Goal: Find specific page/section: Find specific page/section

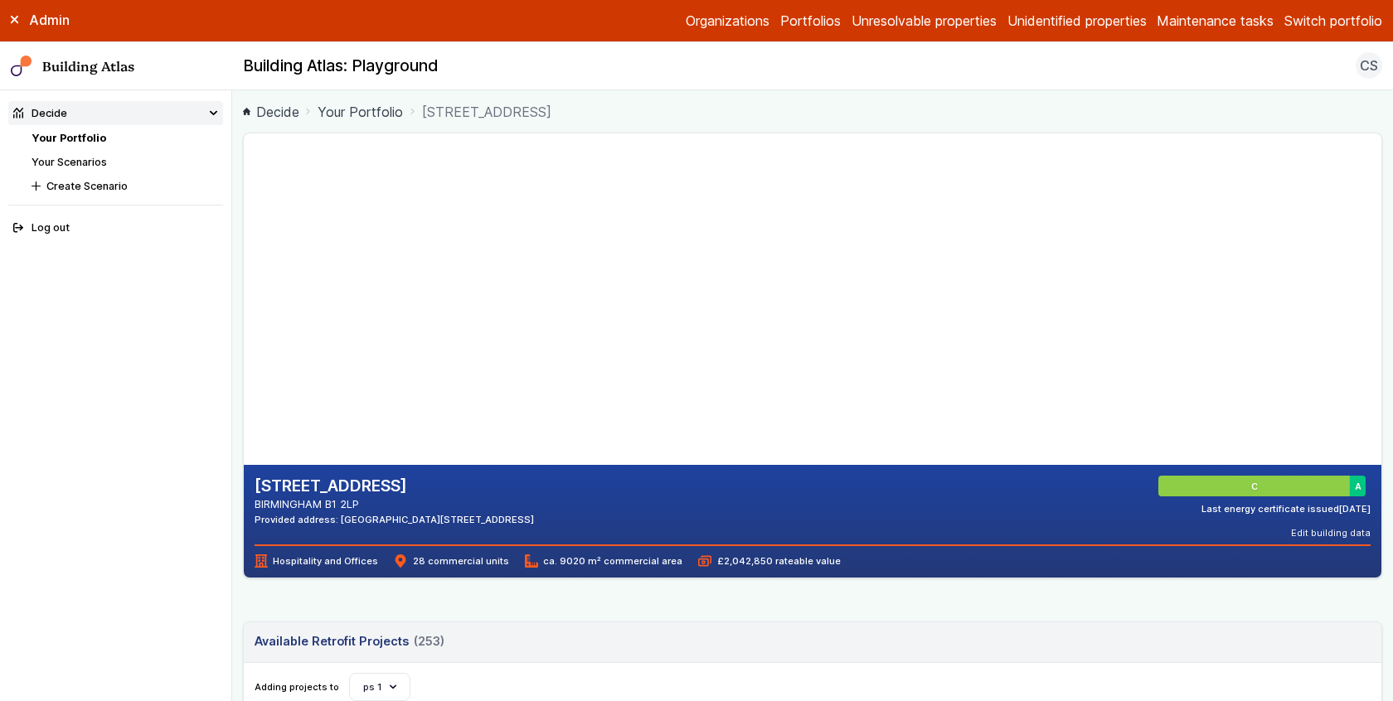
click at [236, 331] on main "Decide Your Portfolio 2, BRUNSWICK SQUARE 2, BRUNSWICK SQUARE BIRMINGHAM B1 2LP…" at bounding box center [812, 395] width 1161 height 611
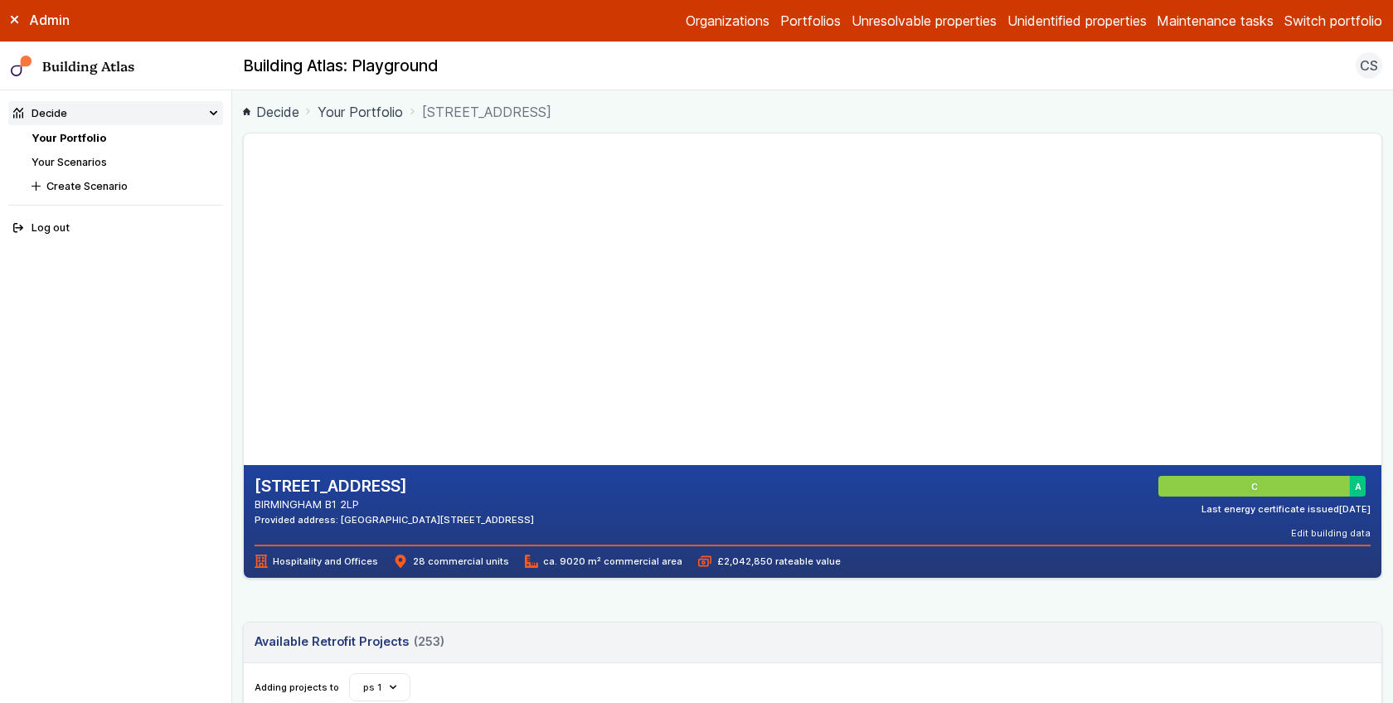
drag, startPoint x: 257, startPoint y: 482, endPoint x: 495, endPoint y: 517, distance: 240.4
click at [495, 517] on div "[STREET_ADDRESS] BIRMINGHAM B1 2LP Provided address: [STREET_ADDRESS]" at bounding box center [393, 501] width 279 height 51
click at [495, 517] on div "Provided address: [GEOGRAPHIC_DATA][STREET_ADDRESS]" at bounding box center [393, 519] width 279 height 13
drag, startPoint x: 436, startPoint y: 514, endPoint x: 661, endPoint y: 518, distance: 224.7
click at [661, 518] on div "[STREET_ADDRESS] BIRMINGHAM B1 2LP Provided address: [STREET_ADDRESS] C A Last …" at bounding box center [812, 508] width 1117 height 64
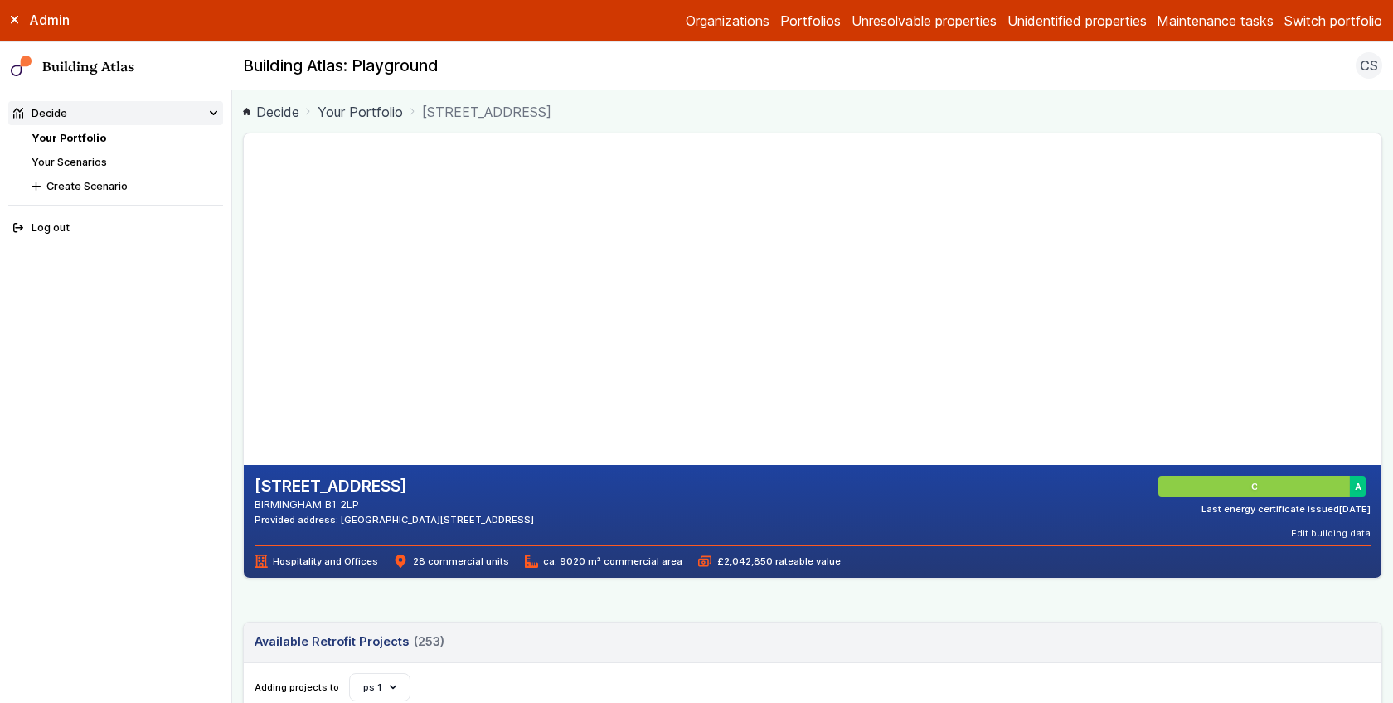
copy div "[STREET_ADDRESS]"
